Goal: Task Accomplishment & Management: Use online tool/utility

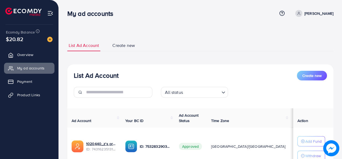
select select
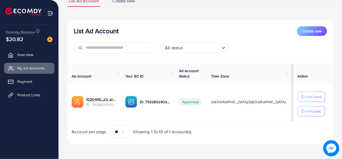
click at [311, 33] on span "Create new" at bounding box center [311, 30] width 19 height 5
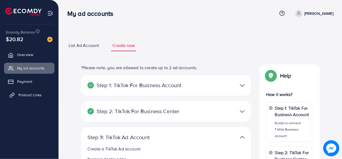
click at [33, 94] on span "Product Links" at bounding box center [30, 94] width 23 height 5
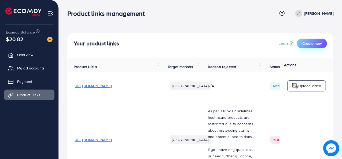
click at [317, 41] on button "Create new" at bounding box center [312, 44] width 30 height 10
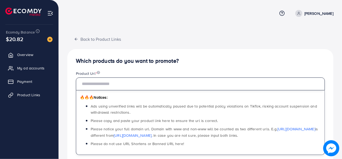
click at [155, 82] on input "text" at bounding box center [200, 84] width 249 height 13
paste input "**********"
click at [155, 82] on input "**********" at bounding box center [200, 84] width 249 height 13
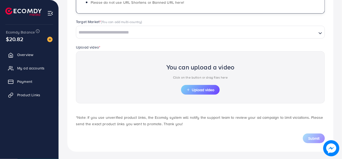
scroll to position [142, 0]
type input "**********"
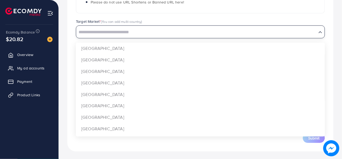
click at [160, 35] on input "Search for option" at bounding box center [197, 32] width 240 height 8
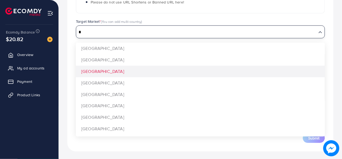
type input "*"
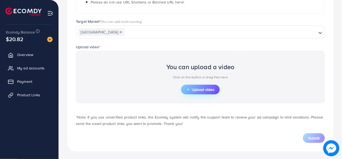
click at [192, 88] on span "Upload video" at bounding box center [200, 90] width 28 height 4
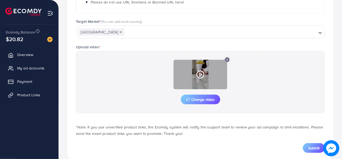
click at [201, 74] on polygon at bounding box center [201, 74] width 2 height 3
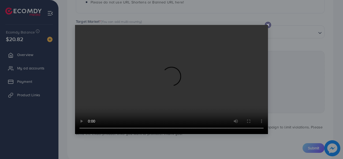
click at [268, 26] on video at bounding box center [171, 79] width 193 height 109
click at [268, 22] on div at bounding box center [268, 25] width 6 height 6
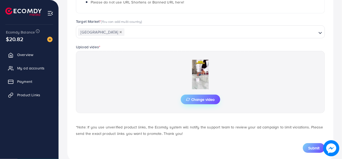
click at [203, 98] on span "Change video" at bounding box center [200, 100] width 29 height 4
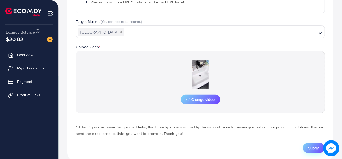
click at [313, 147] on span "Submit" at bounding box center [313, 147] width 11 height 5
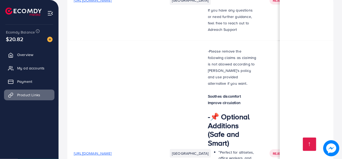
click at [176, 69] on td "[GEOGRAPHIC_DATA]" at bounding box center [181, 153] width 40 height 226
click at [280, 40] on td at bounding box center [307, 1] width 54 height 80
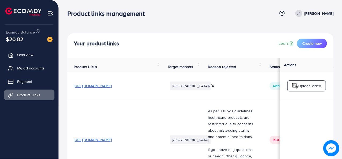
click at [264, 78] on td "Approved" at bounding box center [290, 86] width 54 height 28
click at [270, 45] on div "Your product links Learn Create new" at bounding box center [200, 44] width 253 height 10
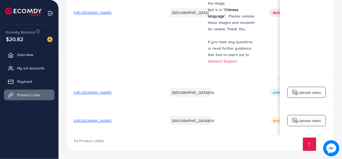
scroll to position [2562, 0]
click at [112, 95] on span "[URL][DOMAIN_NAME]" at bounding box center [93, 92] width 38 height 5
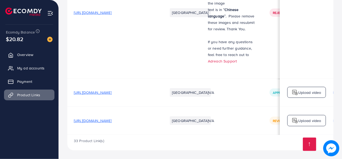
click at [112, 15] on span "[URL][DOMAIN_NAME]" at bounding box center [93, 12] width 38 height 5
